Goal: Task Accomplishment & Management: Complete application form

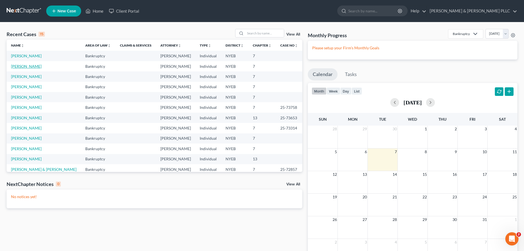
click at [34, 64] on link "[PERSON_NAME]" at bounding box center [26, 66] width 31 height 5
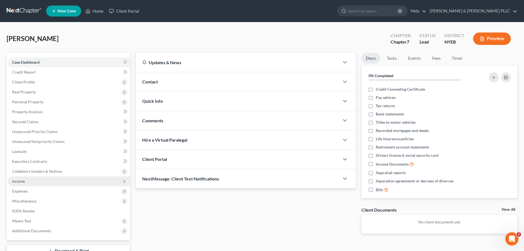
click at [58, 180] on span "Income" at bounding box center [69, 181] width 122 height 10
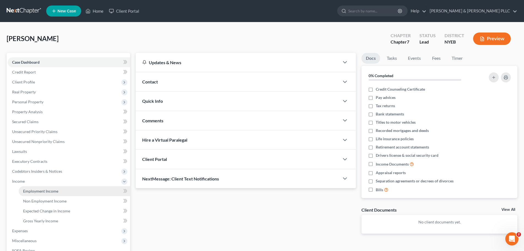
click at [61, 192] on link "Employment Income" at bounding box center [74, 191] width 111 height 10
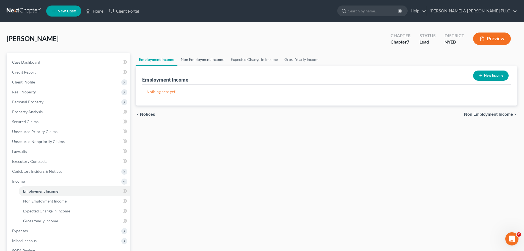
click at [192, 58] on link "Non Employment Income" at bounding box center [202, 59] width 50 height 13
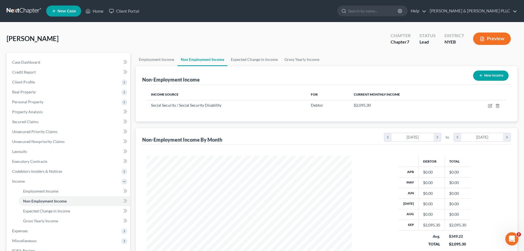
scroll to position [103, 216]
click at [231, 63] on link "Expected Change in Income" at bounding box center [255, 59] width 54 height 13
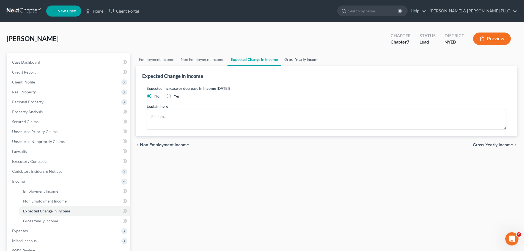
click at [298, 62] on link "Gross Yearly Income" at bounding box center [302, 59] width 42 height 13
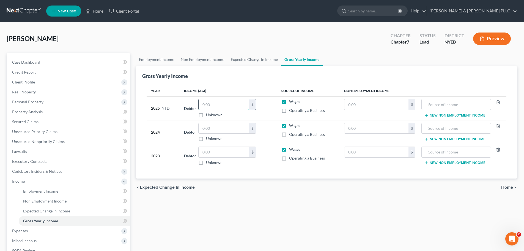
click at [218, 108] on input "text" at bounding box center [224, 104] width 51 height 10
click at [214, 128] on input "text" at bounding box center [224, 128] width 51 height 10
click at [379, 130] on input "text" at bounding box center [377, 128] width 64 height 10
click at [449, 138] on button "New Non Employment Income" at bounding box center [454, 139] width 61 height 4
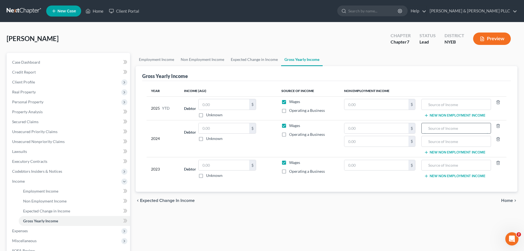
click at [443, 130] on input "text" at bounding box center [456, 128] width 63 height 10
paste input "$26,351"
type input "$26,351"
paste input "social security"
type input "social security"
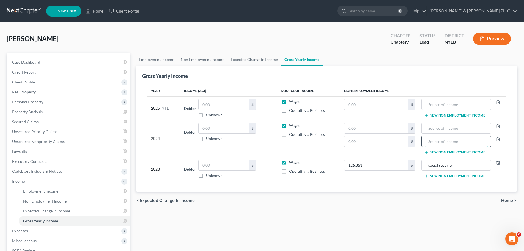
paste input "social security"
type input "social security"
drag, startPoint x: 386, startPoint y: 136, endPoint x: 384, endPoint y: 141, distance: 6.2
paste input "$27,200"
type input "$27,200"
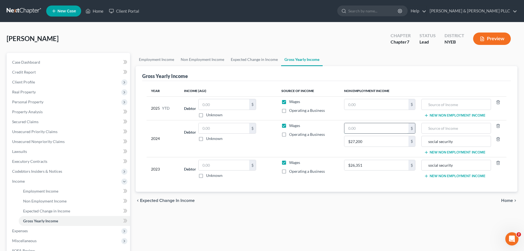
paste input "$61987"
type input "$61987"
click at [435, 122] on td "social security New Non Employment Income" at bounding box center [463, 138] width 87 height 37
click at [435, 125] on input "text" at bounding box center [456, 128] width 63 height 10
paste input "IRA Distribution"
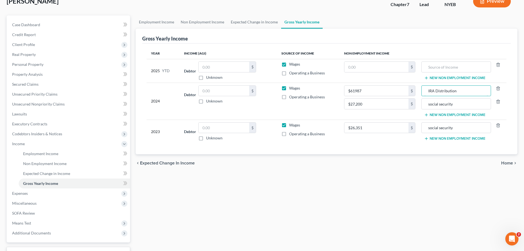
scroll to position [81, 0]
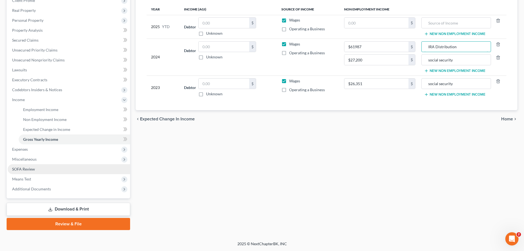
type input "IRA Distribution"
click at [101, 169] on link "SOFA Review" at bounding box center [69, 169] width 122 height 10
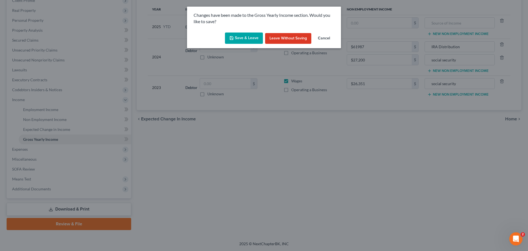
click at [246, 42] on button "Save & Leave" at bounding box center [244, 38] width 38 height 12
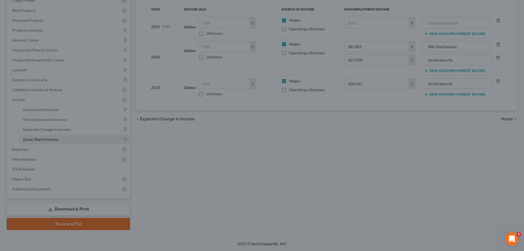
type input "27,200.00"
type input "social security"
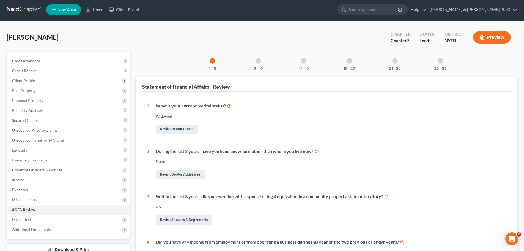
click at [92, 209] on link "SOFA Review" at bounding box center [69, 209] width 122 height 10
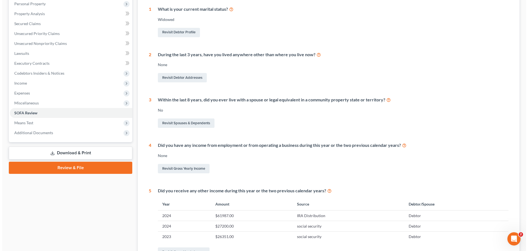
scroll to position [138, 0]
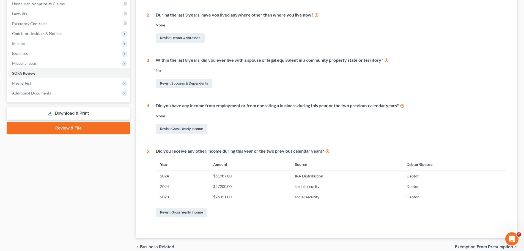
click at [92, 112] on link "Download & Print" at bounding box center [69, 113] width 124 height 13
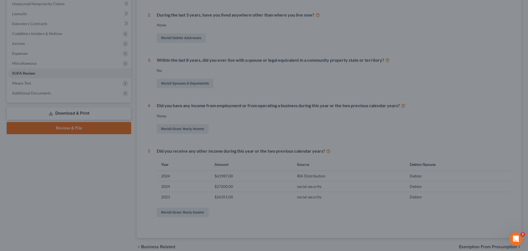
click at [77, 118] on div at bounding box center [264, 125] width 528 height 251
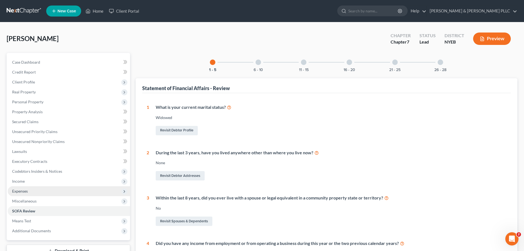
click at [59, 194] on span "Expenses" at bounding box center [69, 191] width 122 height 10
click at [54, 187] on span "Expenses" at bounding box center [69, 191] width 122 height 10
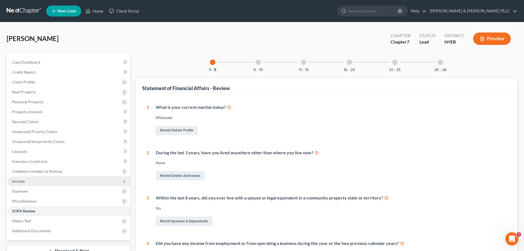
click at [54, 181] on span "Income" at bounding box center [69, 181] width 122 height 10
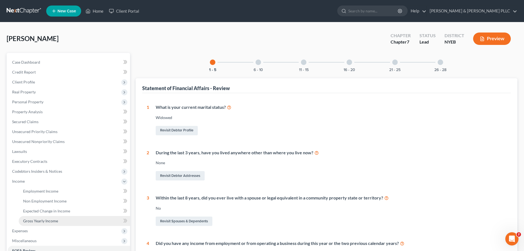
click at [48, 219] on span "Gross Yearly Income" at bounding box center [40, 220] width 35 height 5
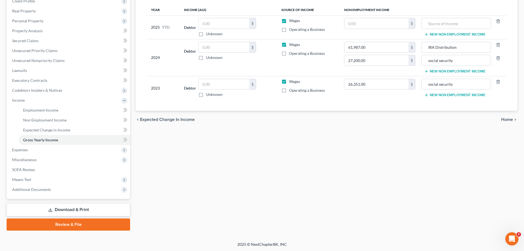
scroll to position [81, 0]
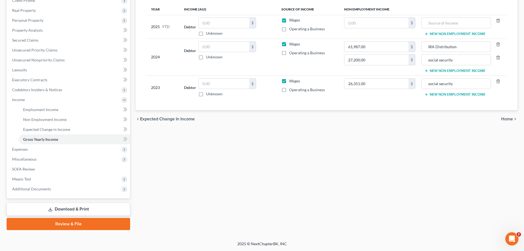
click at [60, 210] on link "Download & Print" at bounding box center [69, 209] width 124 height 13
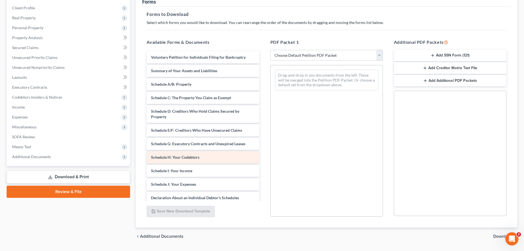
scroll to position [89, 0]
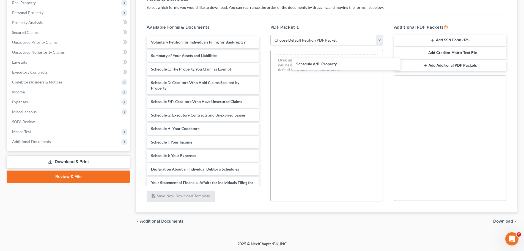
drag, startPoint x: 190, startPoint y: 72, endPoint x: 309, endPoint y: 70, distance: 118.9
click at [264, 66] on div "Schedule A/B: Property Voluntary Petition for Individuals Filing for Bankruptcy…" at bounding box center [202, 161] width 121 height 250
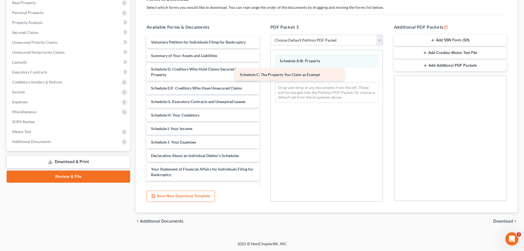
drag, startPoint x: 229, startPoint y: 68, endPoint x: 318, endPoint y: 74, distance: 89.1
click at [264, 74] on div "Schedule C: The Property You Claim as Exempt Voluntary Petition for Individuals…" at bounding box center [202, 154] width 121 height 236
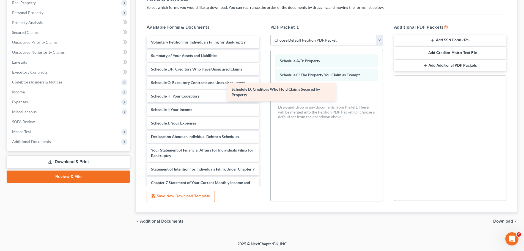
drag, startPoint x: 235, startPoint y: 70, endPoint x: 316, endPoint y: 90, distance: 83.1
click at [264, 90] on div "Schedule D: Creditors Who Hold Claims Secured by Property Voluntary Petition fo…" at bounding box center [202, 144] width 121 height 217
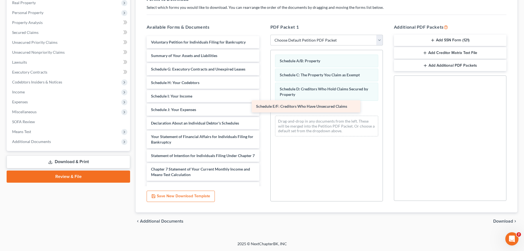
drag, startPoint x: 191, startPoint y: 70, endPoint x: 296, endPoint y: 107, distance: 111.5
click at [264, 107] on div "Schedule E/F: Creditors Who Have Unsecured Claims Voluntary Petition for Indivi…" at bounding box center [202, 138] width 121 height 204
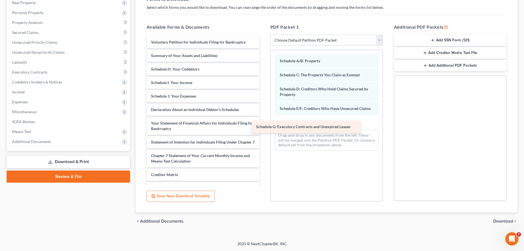
drag, startPoint x: 207, startPoint y: 70, endPoint x: 318, endPoint y: 123, distance: 123.2
click at [264, 123] on div "Schedule G: Executory Contracts and Unexpired Leases Voluntary Petition for Ind…" at bounding box center [202, 131] width 121 height 190
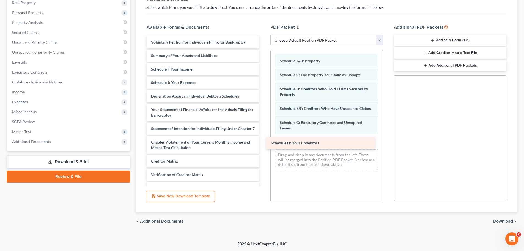
drag, startPoint x: 195, startPoint y: 71, endPoint x: 314, endPoint y: 142, distance: 139.2
click at [264, 143] on div "Schedule H: Your Codebtors Voluntary Petition for Individuals Filing for Bankru…" at bounding box center [202, 124] width 121 height 177
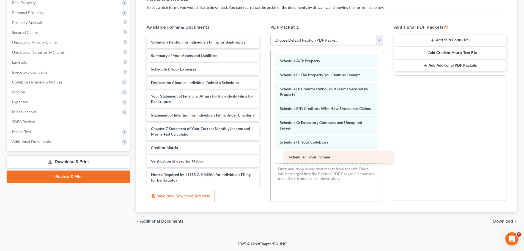
drag, startPoint x: 172, startPoint y: 71, endPoint x: 298, endPoint y: 153, distance: 150.9
click at [264, 155] on div "Schedule I: Your Income Voluntary Petition for Individuals Filing for Bankruptc…" at bounding box center [202, 117] width 121 height 163
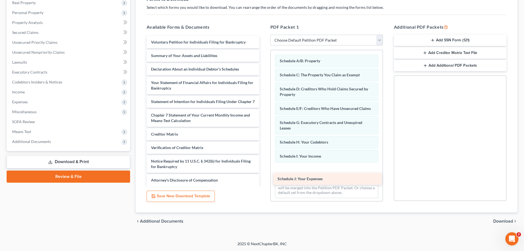
drag, startPoint x: 206, startPoint y: 69, endPoint x: 332, endPoint y: 179, distance: 167.2
click at [264, 179] on div "Schedule J: Your Expenses Voluntary Petition for Individuals Filing for Bankrup…" at bounding box center [202, 111] width 121 height 150
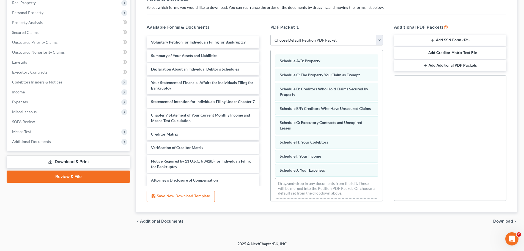
click at [503, 220] on span "Download" at bounding box center [503, 221] width 20 height 4
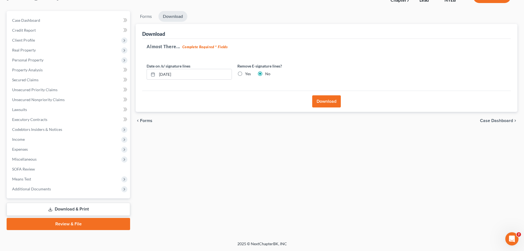
scroll to position [42, 0]
click at [249, 74] on label "Yes" at bounding box center [248, 74] width 6 height 6
click at [249, 74] on input "Yes" at bounding box center [249, 73] width 4 height 4
radio input "true"
radio input "false"
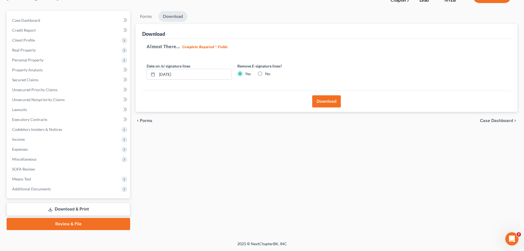
click at [322, 104] on button "Download" at bounding box center [326, 101] width 29 height 12
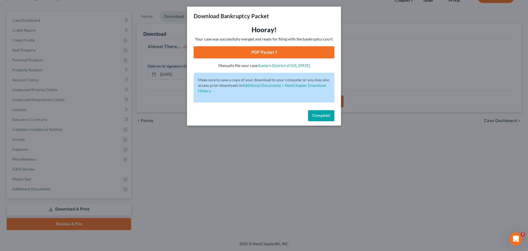
click at [263, 52] on link "PDF Packet 1" at bounding box center [264, 52] width 141 height 12
click at [319, 121] on button "Complete!" at bounding box center [321, 115] width 26 height 11
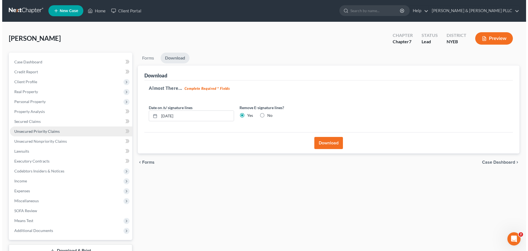
scroll to position [0, 0]
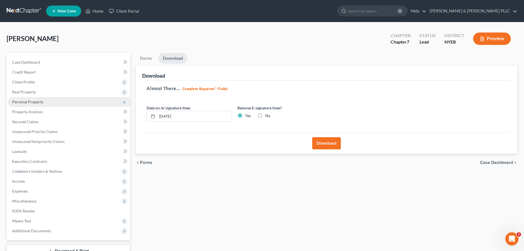
click at [42, 100] on span "Personal Property" at bounding box center [27, 101] width 31 height 5
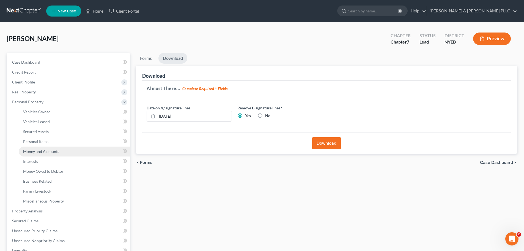
click at [79, 153] on link "Money and Accounts" at bounding box center [74, 151] width 111 height 10
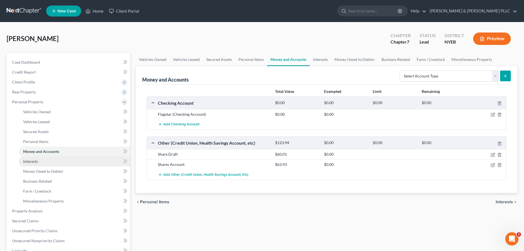
click at [68, 163] on link "Interests" at bounding box center [74, 161] width 111 height 10
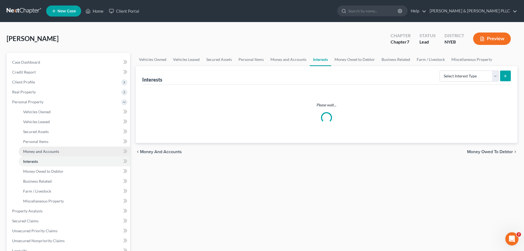
click at [70, 154] on link "Money and Accounts" at bounding box center [74, 151] width 111 height 10
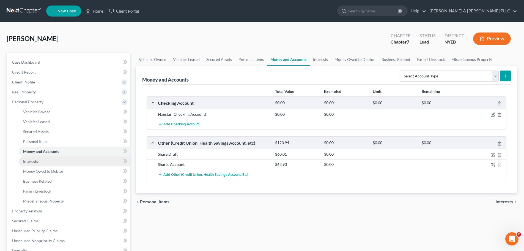
click at [71, 162] on link "Interests" at bounding box center [74, 161] width 111 height 10
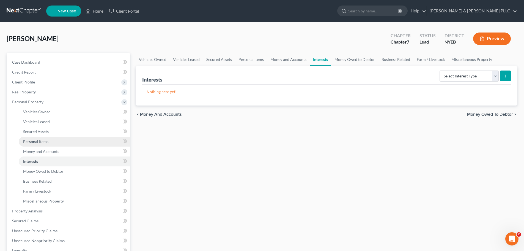
click at [70, 145] on link "Personal Items" at bounding box center [74, 141] width 111 height 10
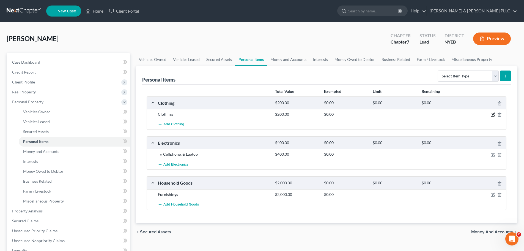
click at [492, 113] on icon "button" at bounding box center [492, 114] width 3 height 3
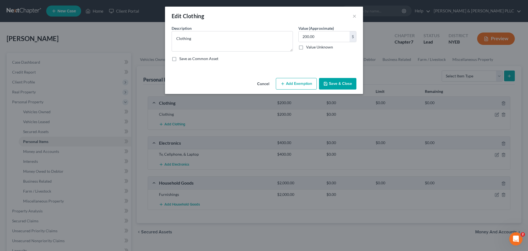
click at [301, 86] on button "Add Exemption" at bounding box center [296, 84] width 41 height 12
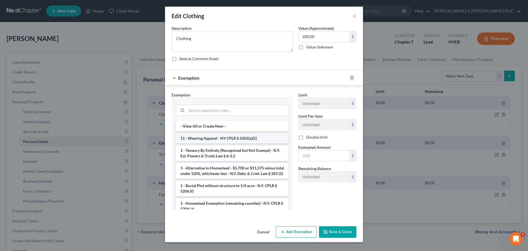
click at [229, 143] on li "11 - Wearing Apparel - NY CPLR § 5205(a)(5)" at bounding box center [232, 138] width 113 height 10
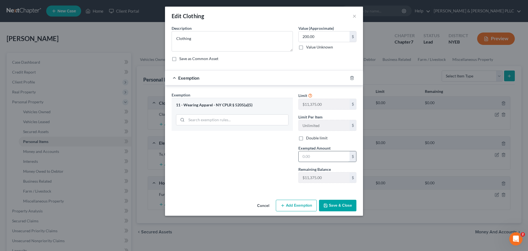
click at [318, 155] on input "text" at bounding box center [324, 156] width 51 height 10
type input "200"
click at [324, 205] on button "Save & Close" at bounding box center [337, 206] width 37 height 12
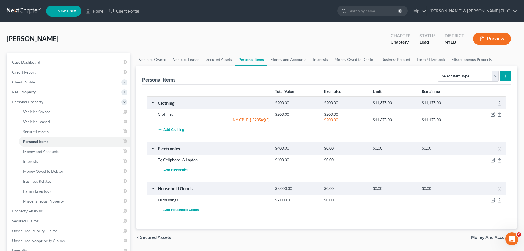
click at [490, 161] on div at bounding box center [487, 160] width 39 height 6
click at [492, 160] on icon "button" at bounding box center [493, 160] width 4 height 4
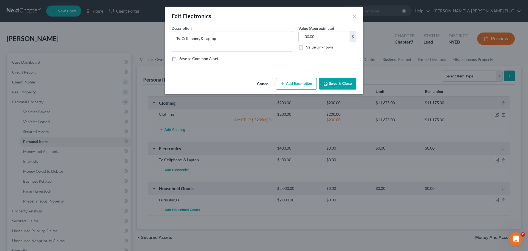
click at [300, 79] on button "Add Exemption" at bounding box center [296, 84] width 41 height 12
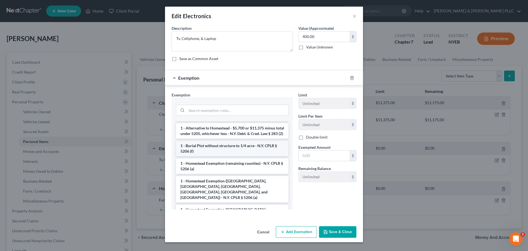
scroll to position [55, 0]
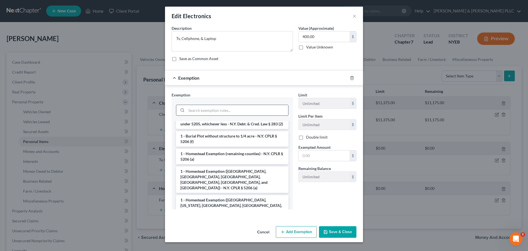
click at [244, 108] on input "search" at bounding box center [238, 110] width 102 height 10
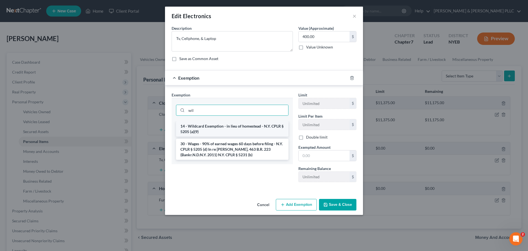
click at [236, 124] on li "14 - Wildcard Exemption - in lieu of homestead - N.Y. CPLR § 5205 (a)(9)" at bounding box center [232, 128] width 113 height 15
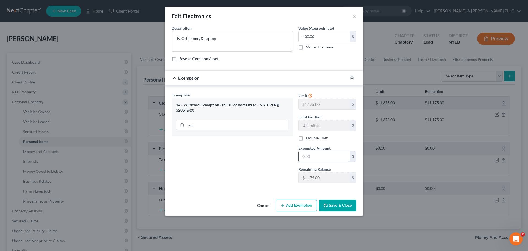
click at [306, 156] on input "text" at bounding box center [324, 156] width 51 height 10
click at [209, 127] on input "wil" at bounding box center [238, 125] width 102 height 10
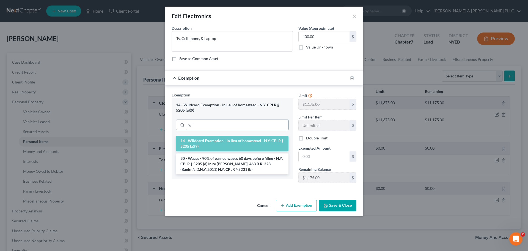
click at [207, 126] on input "wil" at bounding box center [238, 125] width 102 height 10
type input "="
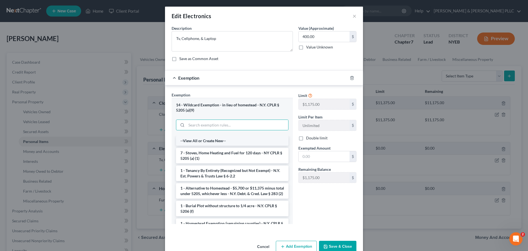
click at [215, 140] on li "--View All or Create New--" at bounding box center [232, 141] width 113 height 10
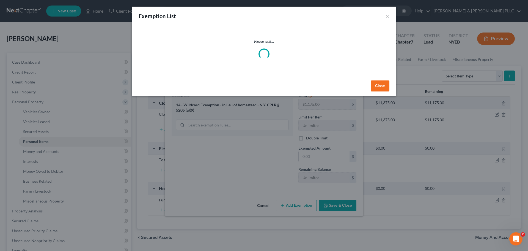
select select "36"
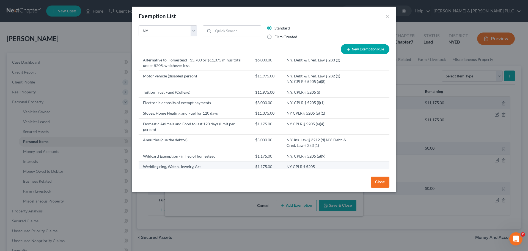
scroll to position [596, 0]
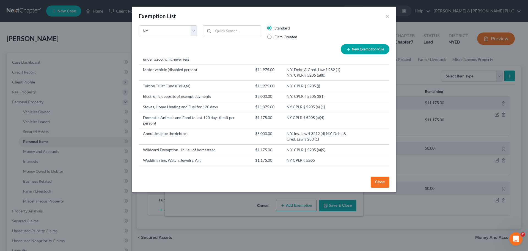
click at [373, 186] on button "Close" at bounding box center [380, 181] width 19 height 11
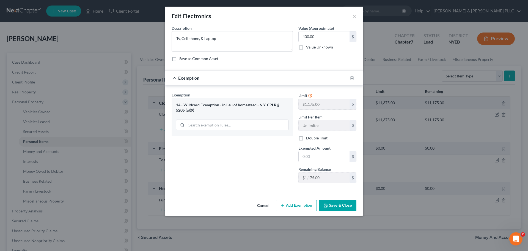
click at [355, 20] on div "Edit Electronics ×" at bounding box center [264, 16] width 198 height 19
click at [355, 18] on button "×" at bounding box center [355, 16] width 4 height 7
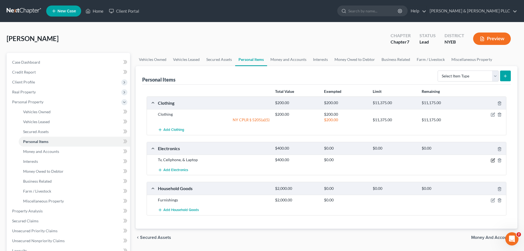
drag, startPoint x: 494, startPoint y: 160, endPoint x: 489, endPoint y: 158, distance: 5.2
click at [493, 160] on icon "button" at bounding box center [493, 160] width 4 height 4
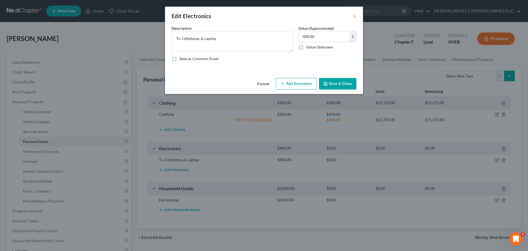
click at [305, 81] on button "Add Exemption" at bounding box center [296, 84] width 41 height 12
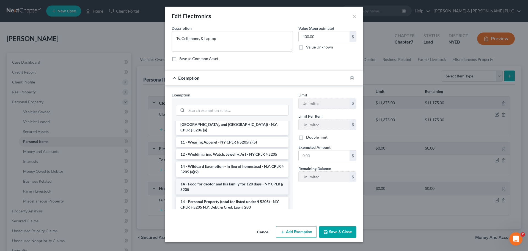
scroll to position [165, 0]
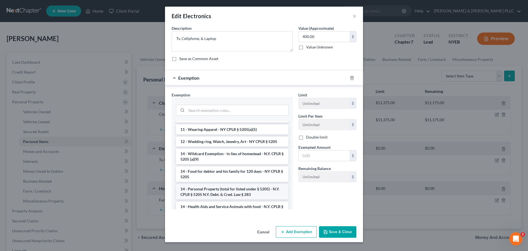
click at [233, 184] on li "14 - Personal Property (total for listed under § 5205) - N.Y. CPLR § 5205 N.Y. …" at bounding box center [232, 191] width 113 height 15
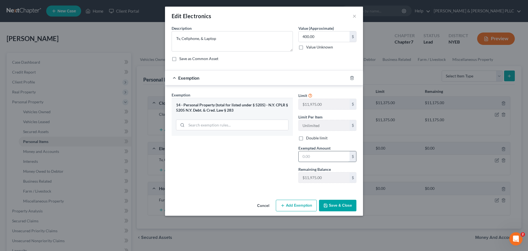
click at [316, 159] on input "text" at bounding box center [324, 156] width 51 height 10
type input "400"
click at [239, 130] on input "search" at bounding box center [238, 125] width 102 height 10
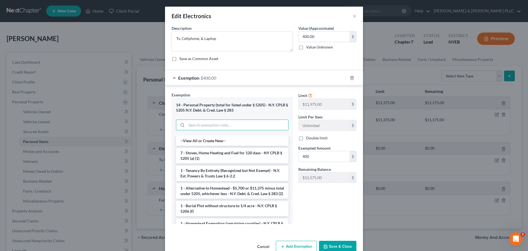
click at [336, 243] on button "Save & Close" at bounding box center [337, 247] width 37 height 12
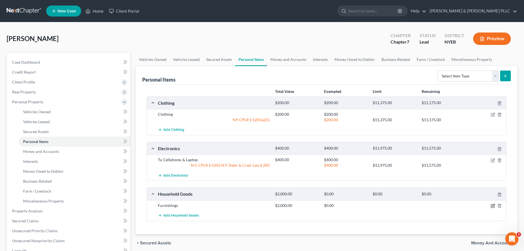
click at [493, 206] on icon "button" at bounding box center [493, 205] width 2 height 2
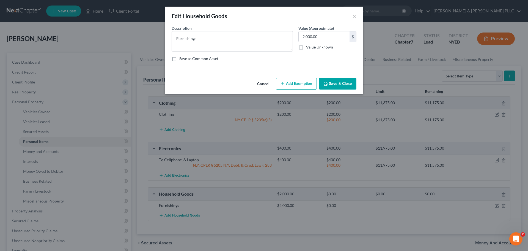
click at [309, 85] on button "Add Exemption" at bounding box center [296, 84] width 41 height 12
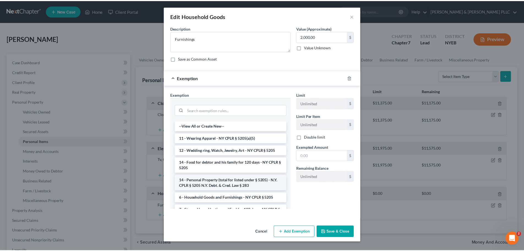
scroll to position [28, 0]
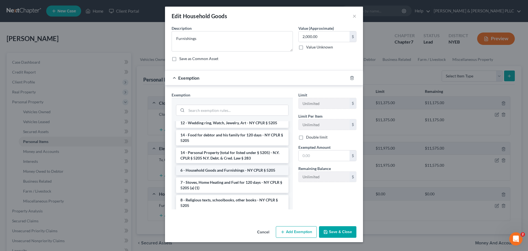
click at [249, 167] on li "6 - Household Goods and Furnishings - NY CPLR § 5205" at bounding box center [232, 170] width 113 height 10
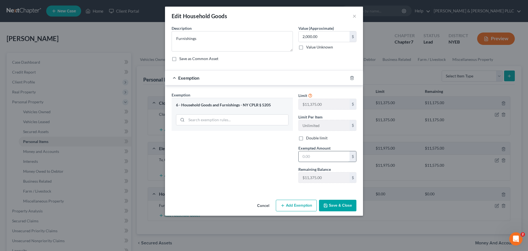
click at [319, 157] on input "text" at bounding box center [324, 156] width 51 height 10
type input "2,000"
click at [340, 202] on button "Save & Close" at bounding box center [337, 206] width 37 height 12
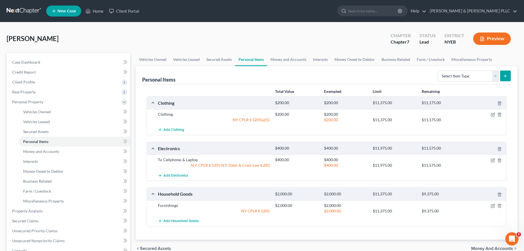
click at [516, 228] on div "Personal Items Select Item Type Clothing Collectibles Of Value Electronics Fire…" at bounding box center [327, 152] width 382 height 173
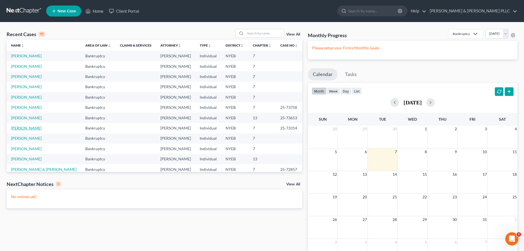
click at [33, 127] on link "[PERSON_NAME]" at bounding box center [26, 127] width 31 height 5
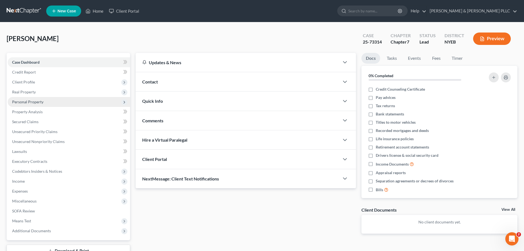
click at [58, 105] on span "Personal Property" at bounding box center [69, 102] width 122 height 10
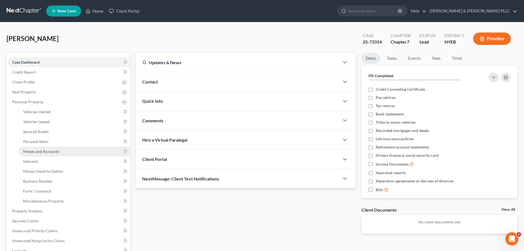
click at [77, 154] on link "Money and Accounts" at bounding box center [74, 151] width 111 height 10
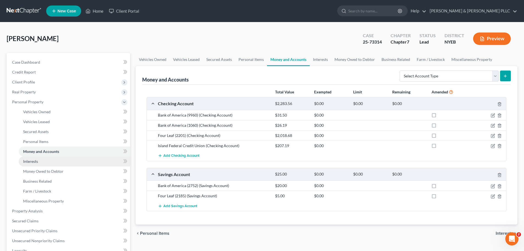
click at [72, 162] on link "Interests" at bounding box center [74, 161] width 111 height 10
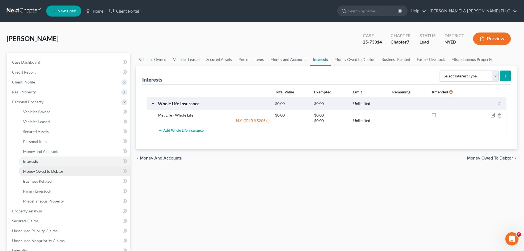
click at [68, 172] on link "Money Owed to Debtor" at bounding box center [74, 171] width 111 height 10
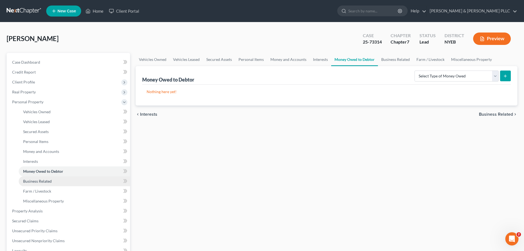
click at [65, 180] on link "Business Related" at bounding box center [74, 181] width 111 height 10
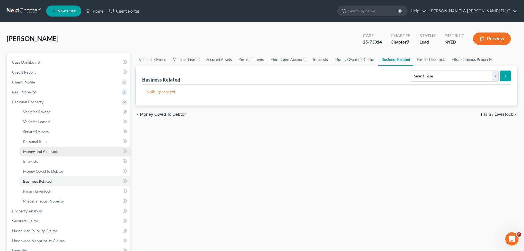
click at [71, 149] on link "Money and Accounts" at bounding box center [74, 151] width 111 height 10
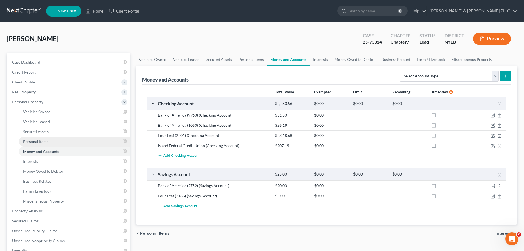
click at [71, 136] on link "Personal Items" at bounding box center [74, 141] width 111 height 10
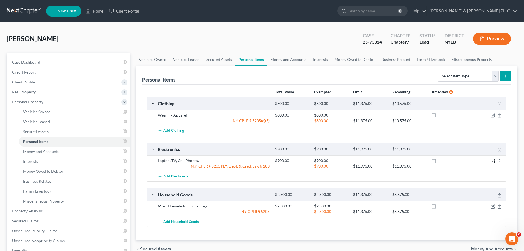
click at [495, 160] on icon "button" at bounding box center [493, 161] width 4 height 4
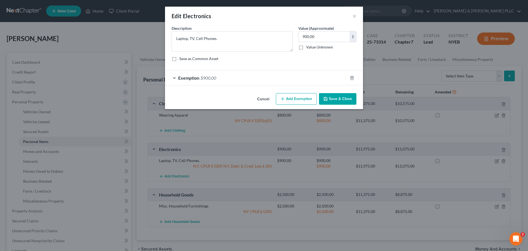
click at [297, 74] on div "Exemption $900.00" at bounding box center [256, 77] width 183 height 15
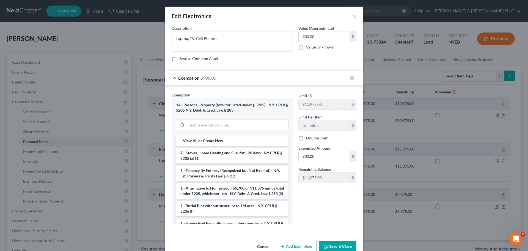
click at [353, 20] on div "Edit Electronics ×" at bounding box center [264, 16] width 198 height 19
click at [353, 15] on button "×" at bounding box center [355, 16] width 4 height 7
